Goal: Information Seeking & Learning: Learn about a topic

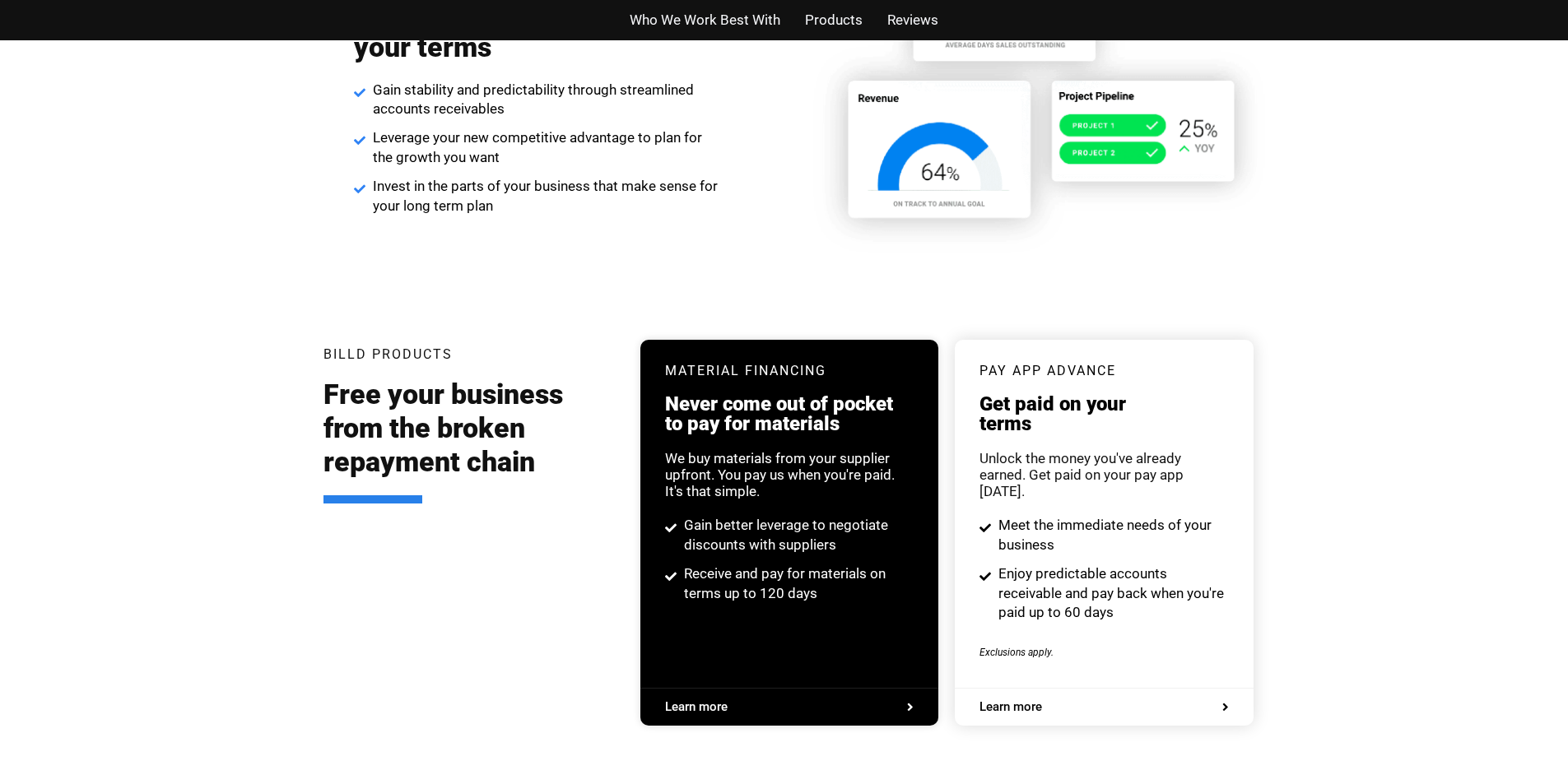
scroll to position [2915, 0]
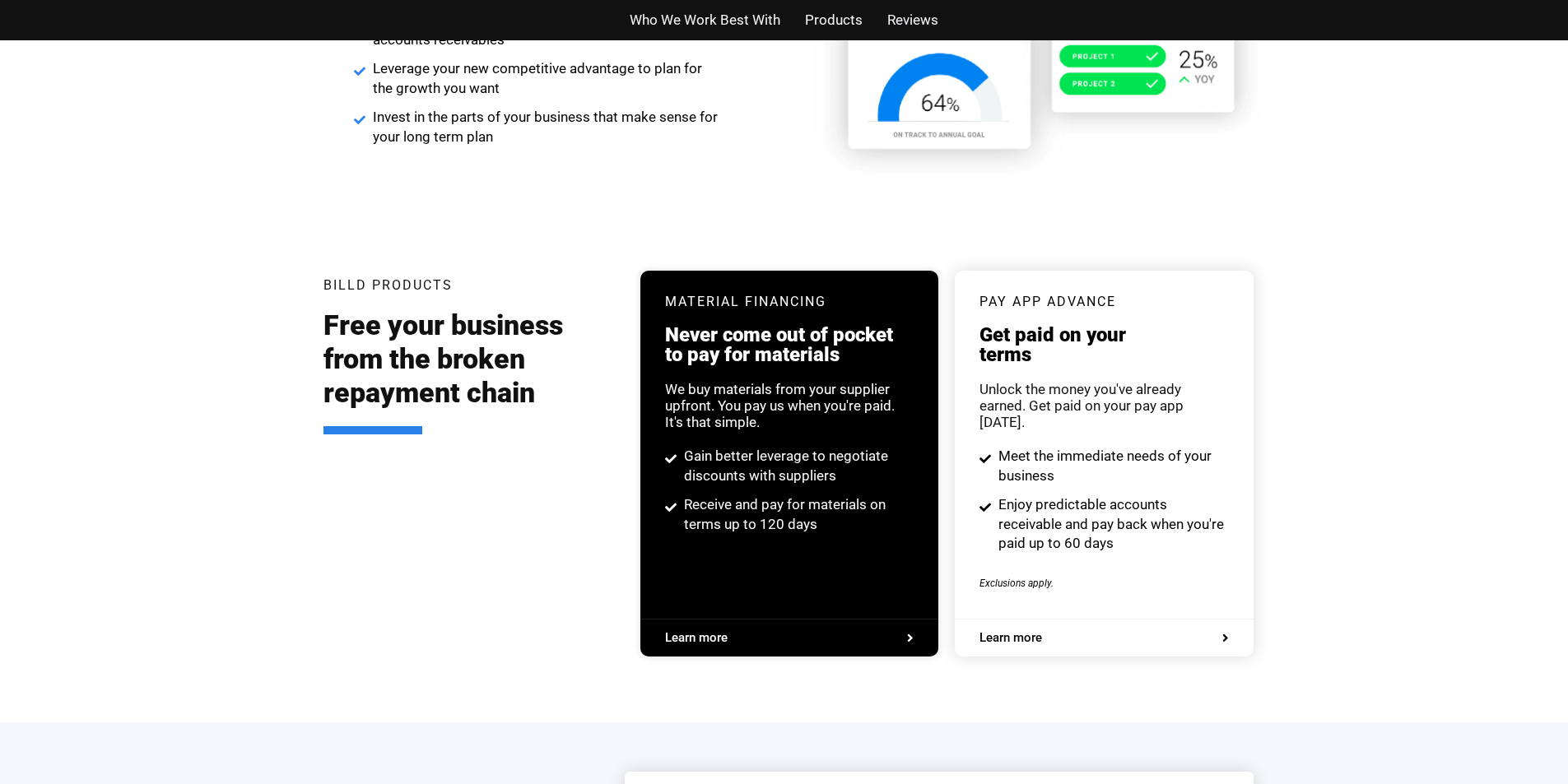
click at [715, 365] on h3 "Never come out of pocket to pay for materials" at bounding box center [789, 344] width 248 height 39
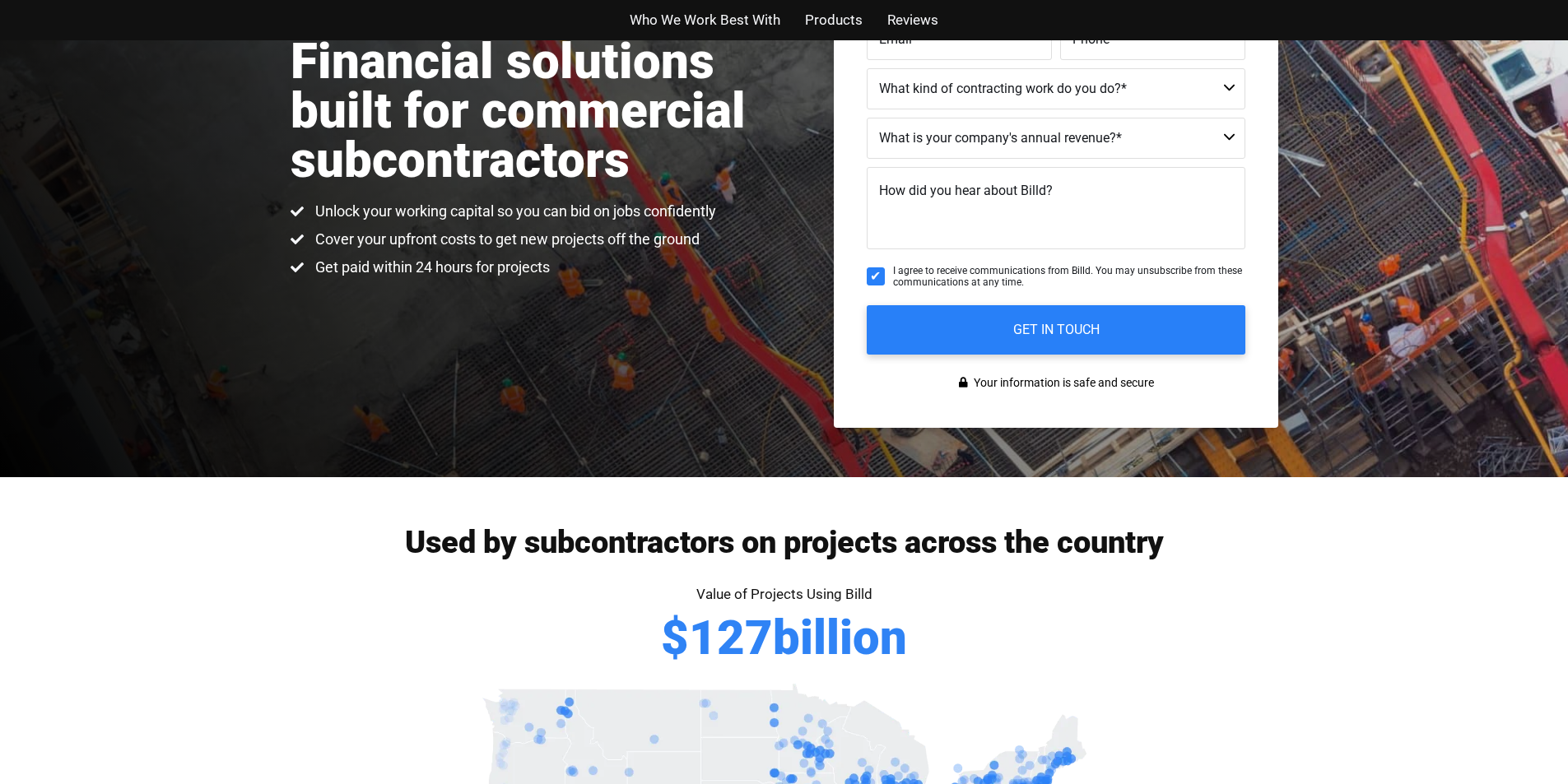
scroll to position [171, 0]
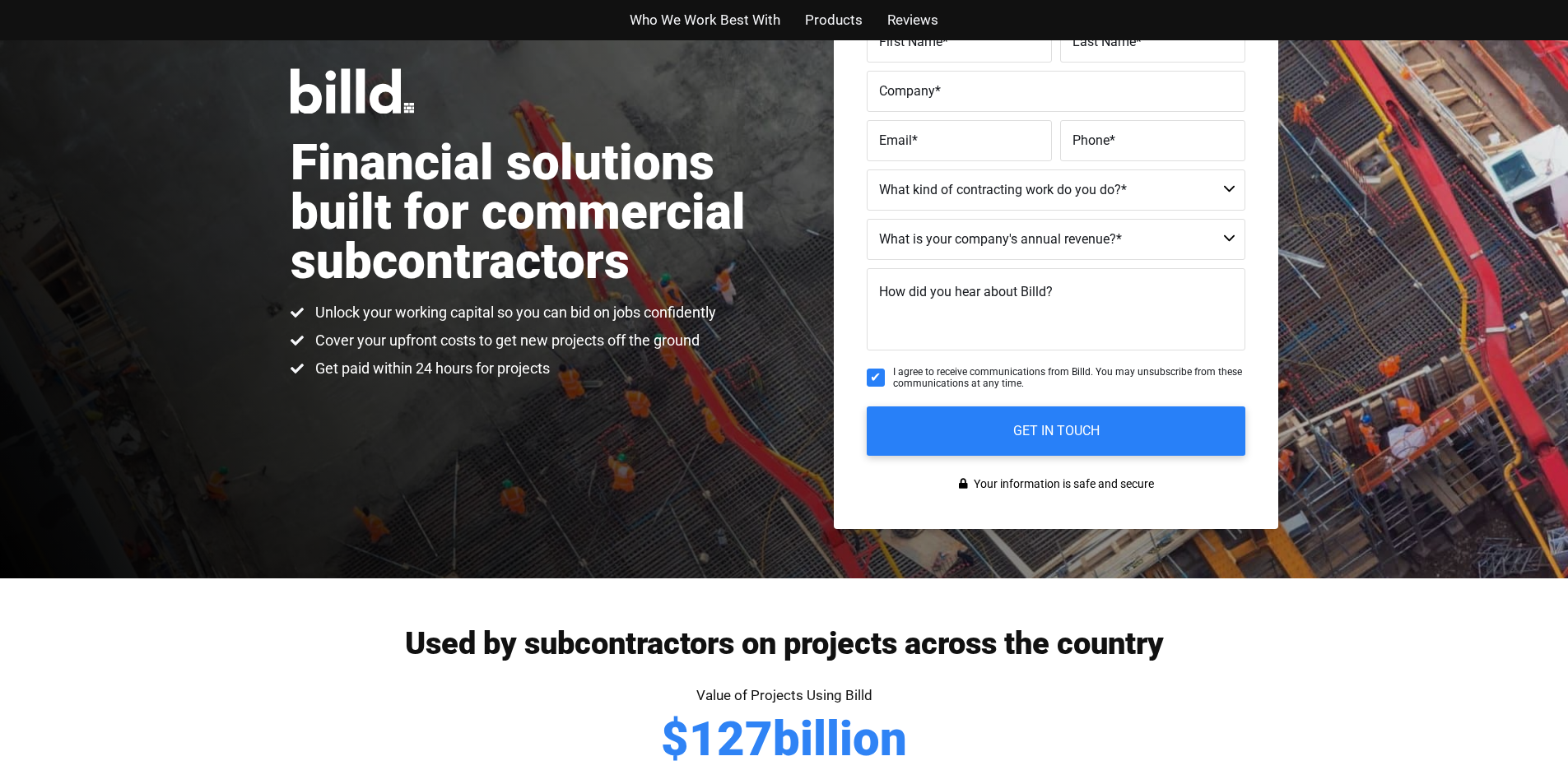
click at [885, 38] on div "Who We Work Best With Products Reviews" at bounding box center [784, 20] width 938 height 40
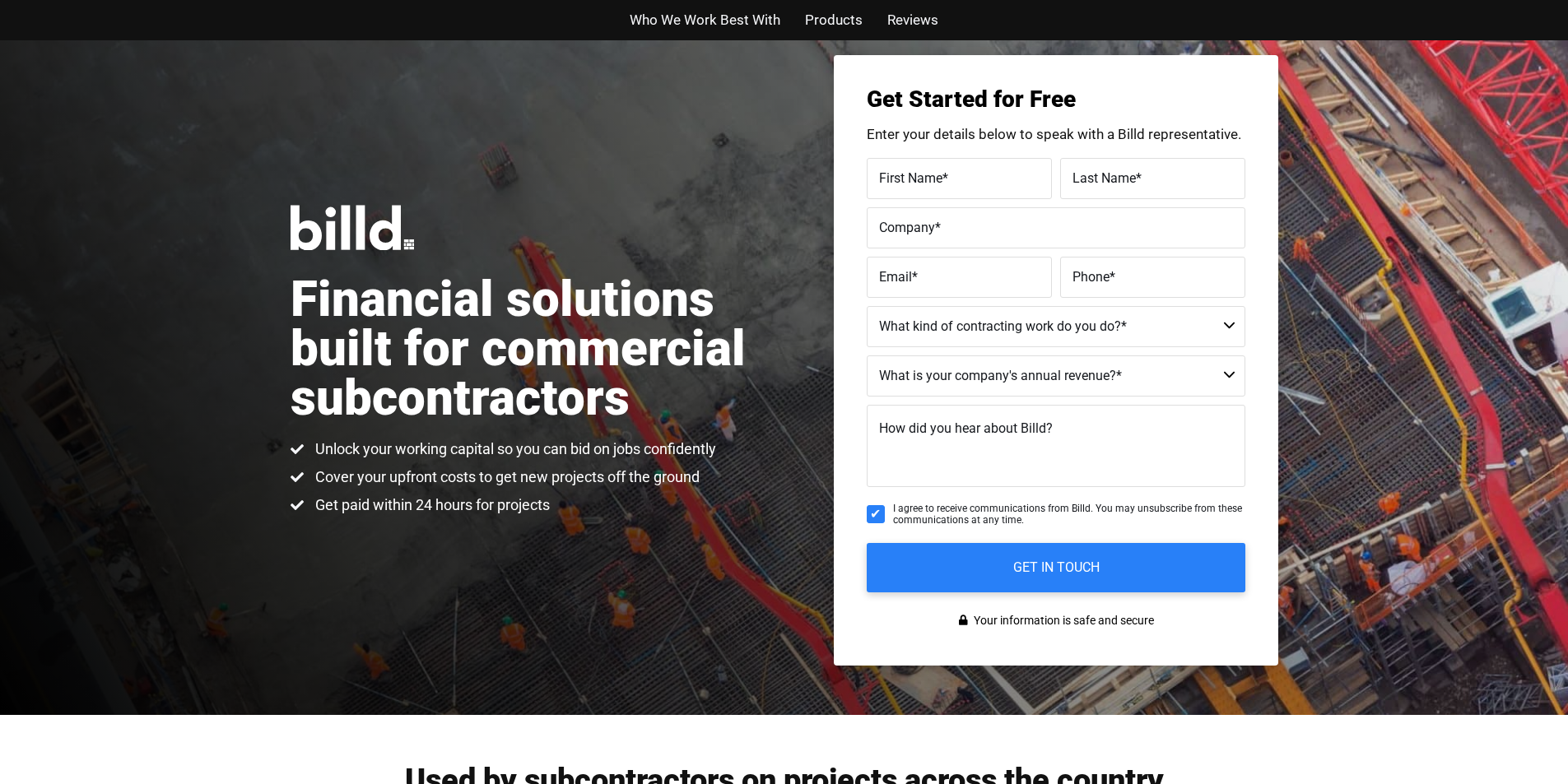
scroll to position [0, 0]
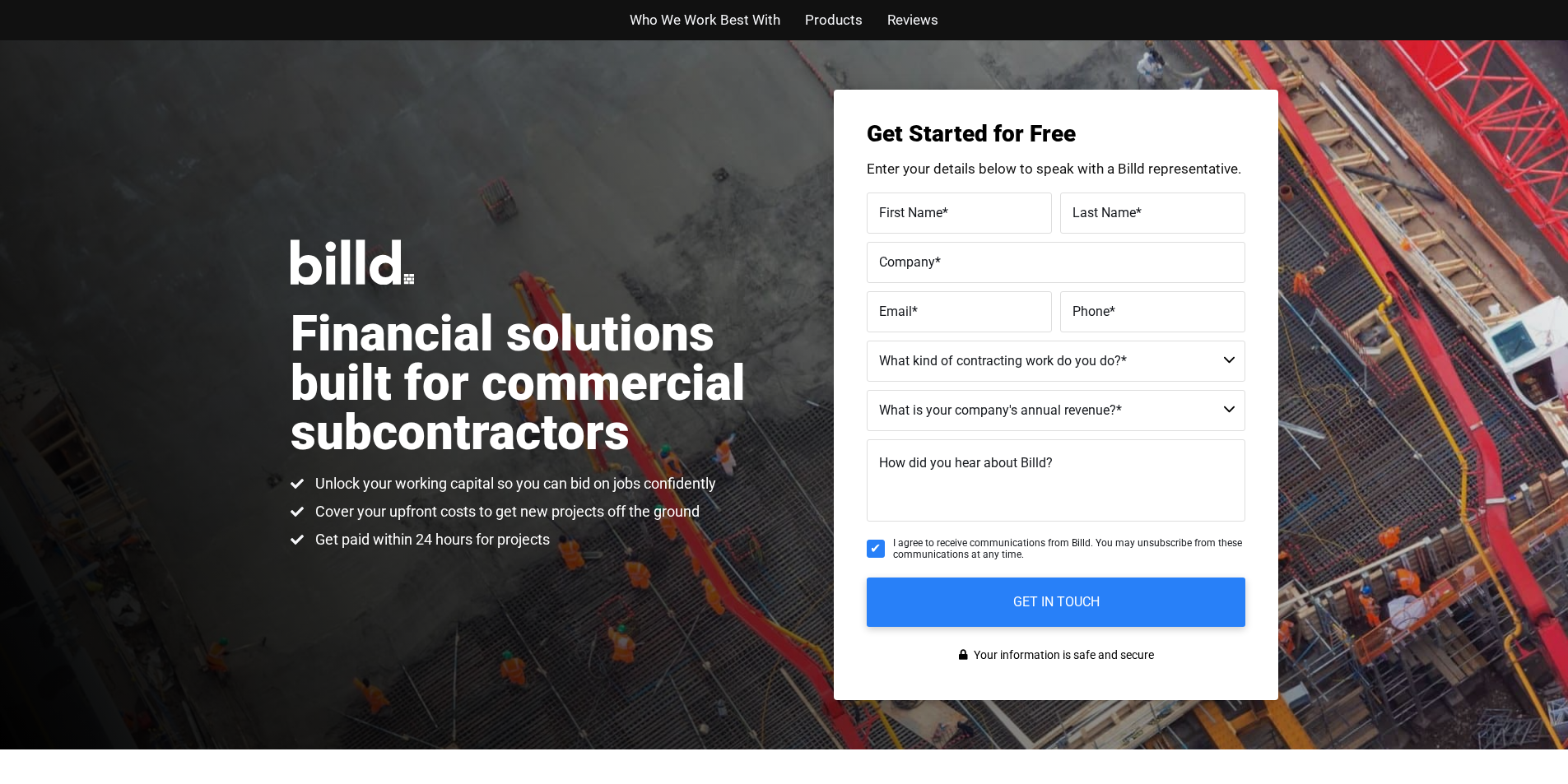
click at [1077, 4] on div "Who We Work Best With Products Reviews" at bounding box center [784, 20] width 938 height 40
click at [1083, 5] on div "Who We Work Best With Products Reviews" at bounding box center [784, 20] width 938 height 40
click at [884, 5] on div "Who We Work Best With Products Reviews" at bounding box center [784, 20] width 938 height 40
click at [1180, 4] on div "Who We Work Best With Products Reviews" at bounding box center [784, 20] width 938 height 40
click at [1034, 4] on div "Who We Work Best With Products Reviews" at bounding box center [784, 20] width 938 height 40
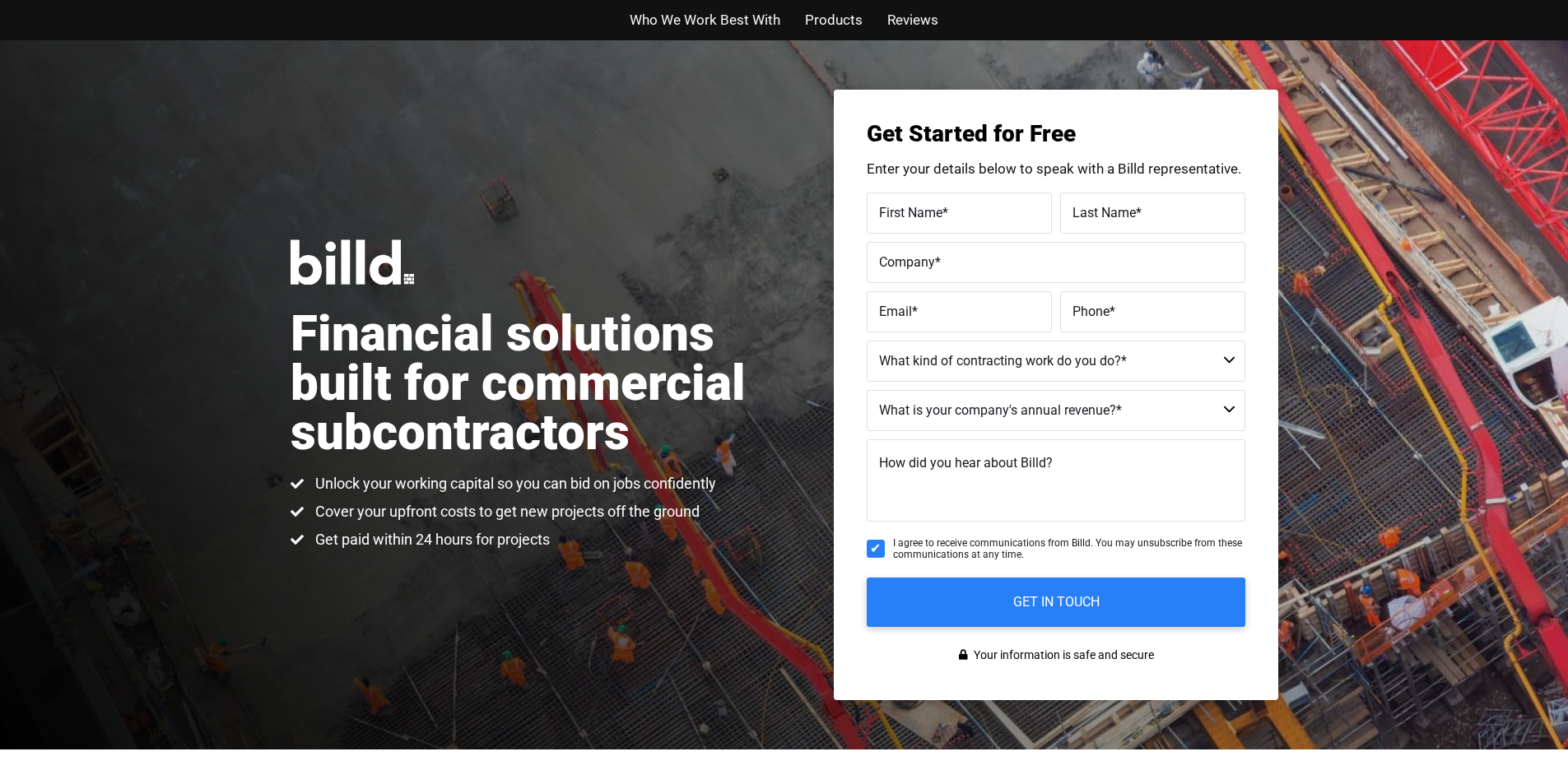
click at [959, 5] on div "Who We Work Best With Products Reviews" at bounding box center [784, 20] width 938 height 40
click at [998, 444] on textarea "How did you hear about Billd?" at bounding box center [1056, 481] width 379 height 82
click at [1159, 4] on div "Who We Work Best With Products Reviews" at bounding box center [784, 20] width 938 height 40
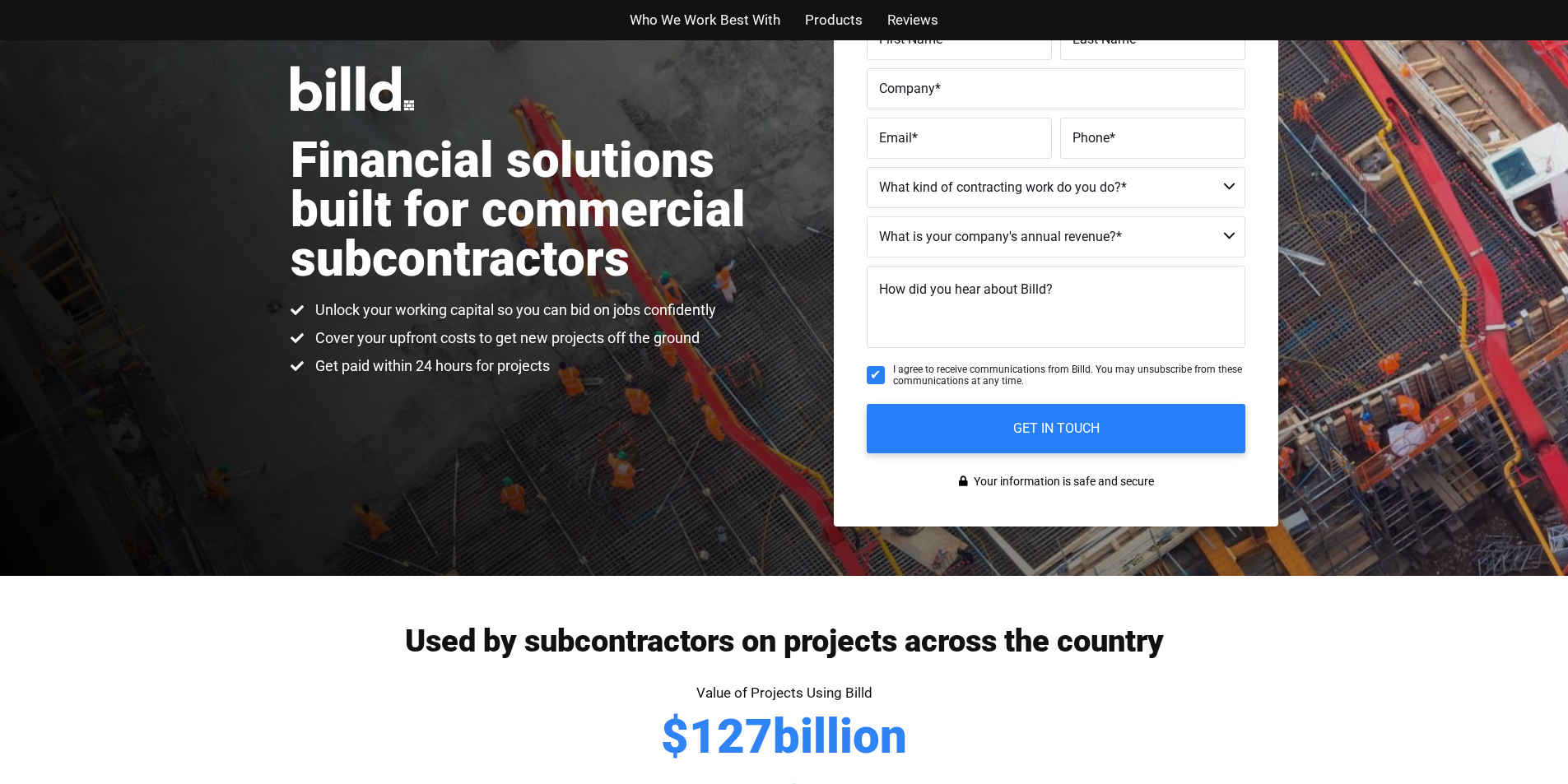
scroll to position [171, 0]
